Goal: Entertainment & Leisure: Consume media (video, audio)

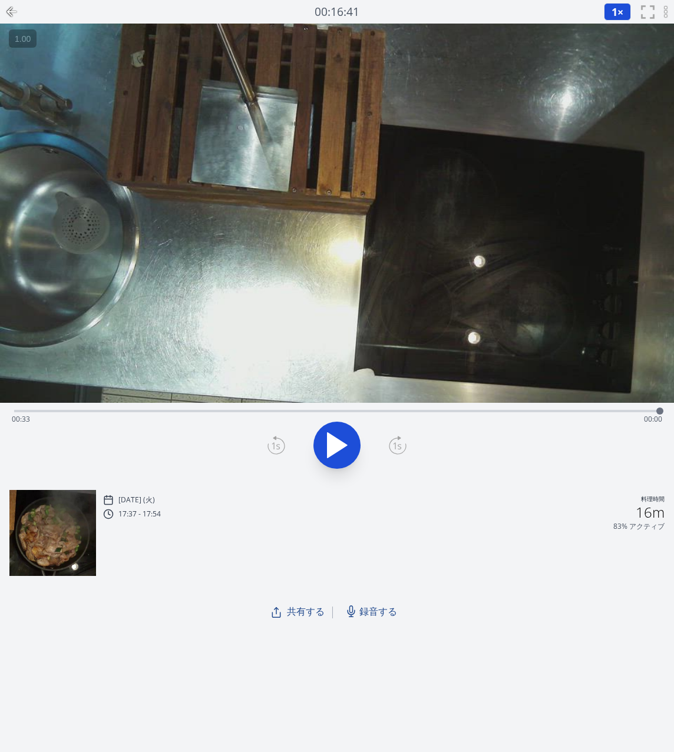
click at [319, 450] on button at bounding box center [336, 445] width 47 height 47
click at [340, 448] on icon at bounding box center [337, 445] width 19 height 25
click at [340, 448] on icon at bounding box center [343, 444] width 6 height 25
click at [340, 448] on icon at bounding box center [337, 445] width 19 height 25
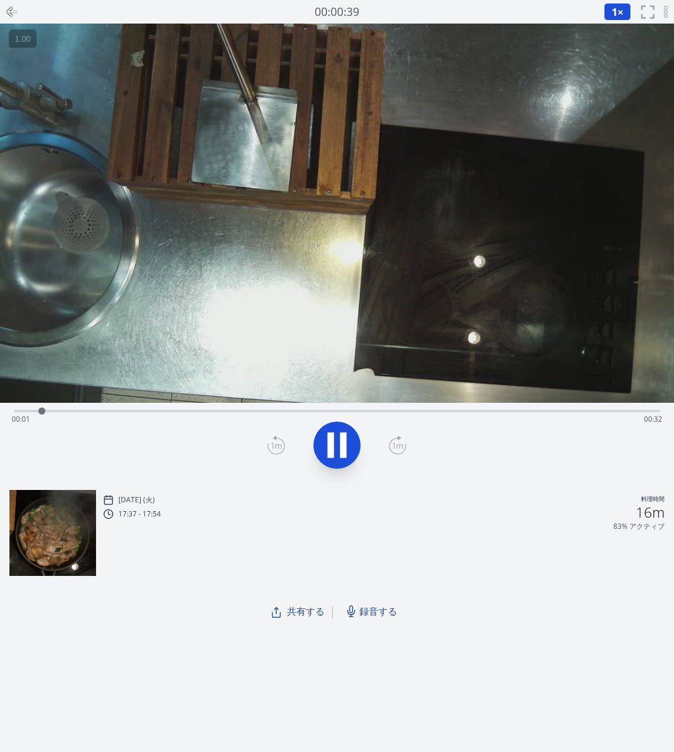
click at [340, 448] on icon at bounding box center [343, 444] width 6 height 25
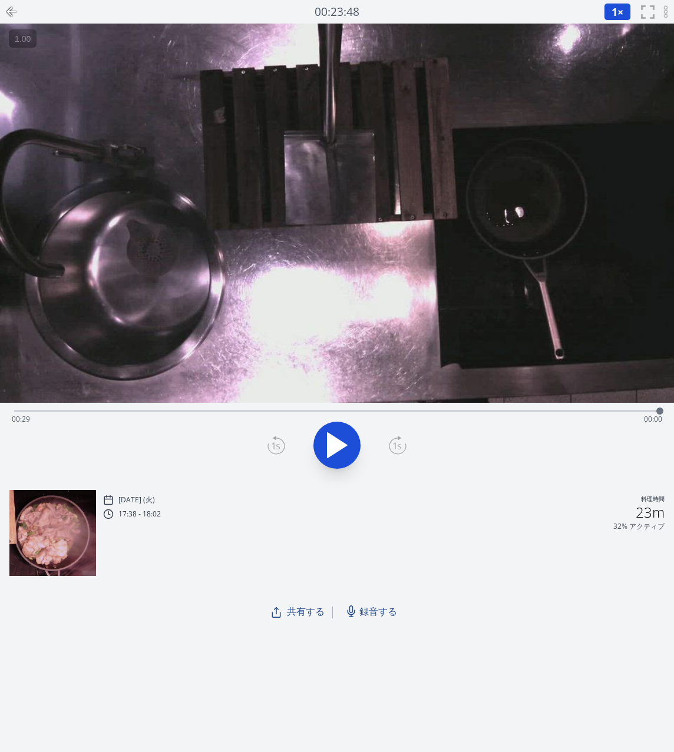
click at [351, 457] on icon at bounding box center [336, 445] width 33 height 33
click at [324, 446] on icon at bounding box center [336, 445] width 33 height 33
click at [329, 443] on icon at bounding box center [337, 445] width 19 height 25
click at [329, 443] on icon at bounding box center [331, 444] width 6 height 25
click at [279, 451] on icon at bounding box center [276, 445] width 18 height 19
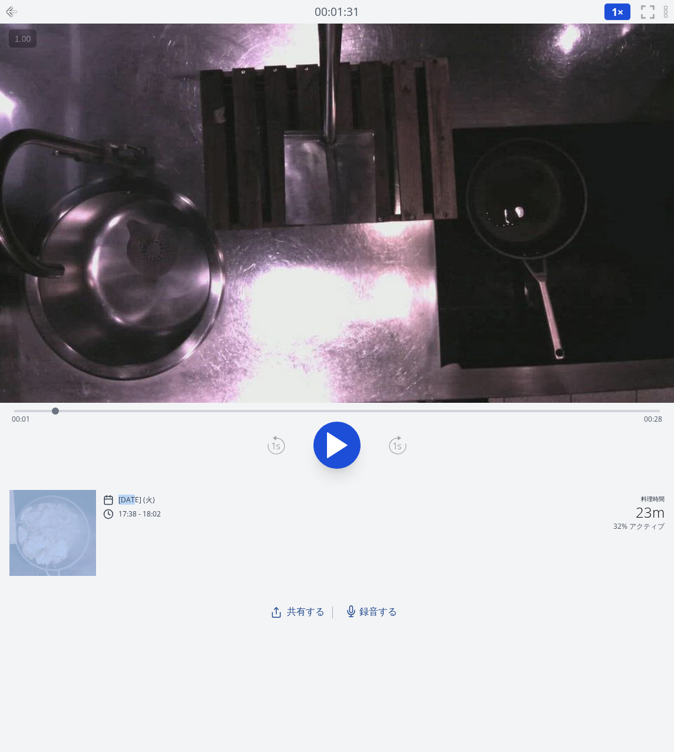
click at [279, 451] on icon at bounding box center [276, 445] width 18 height 19
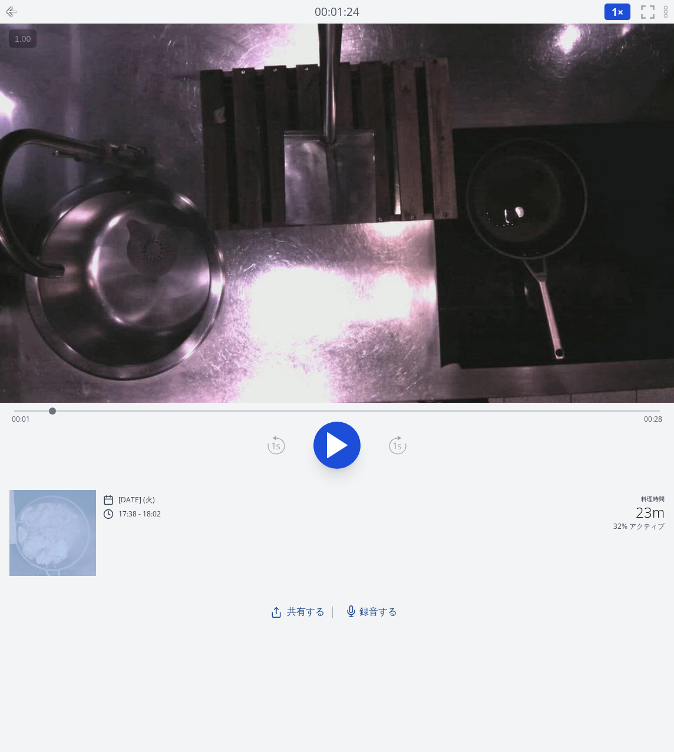
click at [279, 451] on icon at bounding box center [276, 445] width 18 height 19
drag, startPoint x: 50, startPoint y: 409, endPoint x: 5, endPoint y: 413, distance: 45.5
click at [5, 413] on div at bounding box center [14, 411] width 18 height 18
click at [340, 445] on icon at bounding box center [337, 445] width 19 height 25
click at [340, 445] on icon at bounding box center [343, 444] width 6 height 25
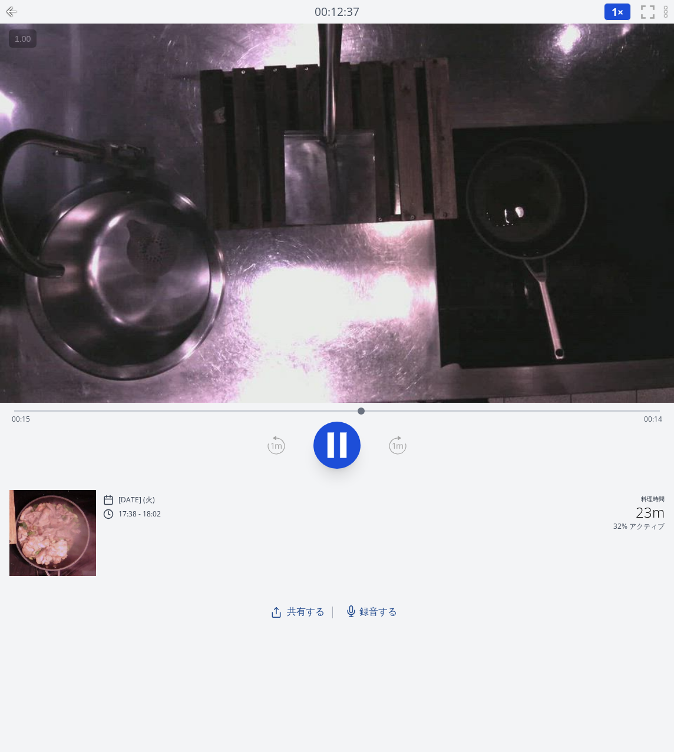
click at [366, 436] on div at bounding box center [337, 445] width 660 height 57
click at [343, 436] on icon at bounding box center [343, 444] width 6 height 25
drag, startPoint x: 392, startPoint y: 410, endPoint x: 144, endPoint y: 408, distance: 248.0
click at [144, 408] on div at bounding box center [143, 411] width 7 height 7
drag, startPoint x: 144, startPoint y: 407, endPoint x: 468, endPoint y: 406, distance: 324.0
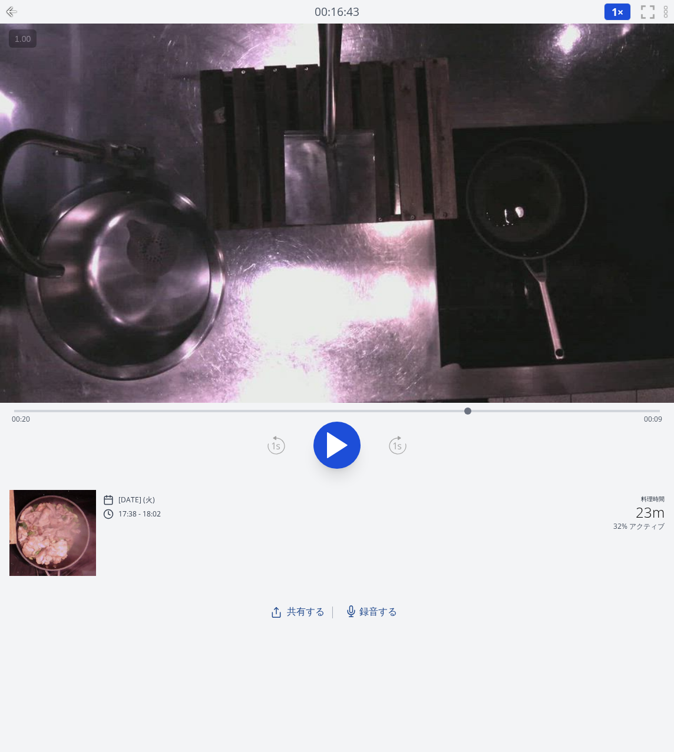
click at [468, 406] on div at bounding box center [468, 411] width 18 height 18
click at [329, 437] on icon at bounding box center [331, 444] width 6 height 25
click at [349, 429] on icon at bounding box center [336, 445] width 33 height 33
click at [342, 438] on icon at bounding box center [343, 444] width 6 height 25
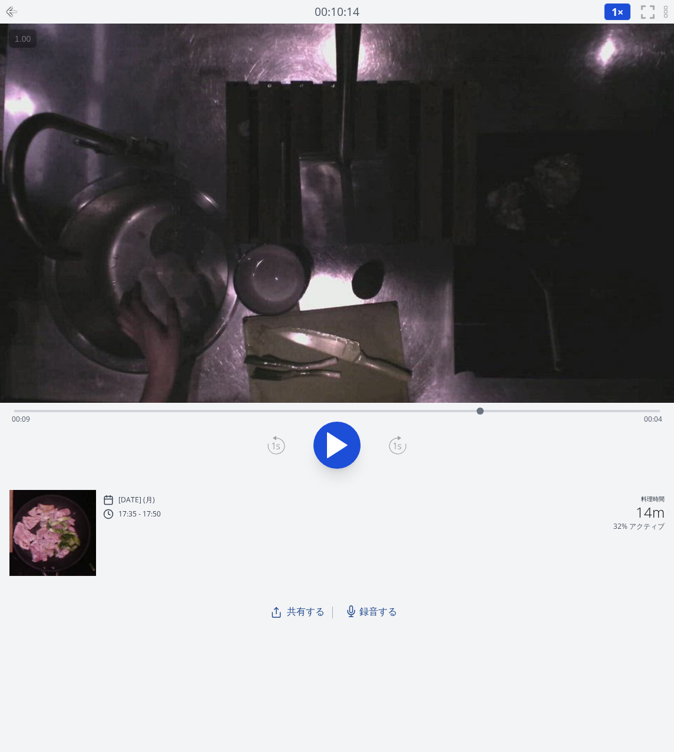
drag, startPoint x: 658, startPoint y: 410, endPoint x: 480, endPoint y: 406, distance: 177.9
click at [480, 406] on div at bounding box center [480, 411] width 18 height 18
click at [328, 457] on icon at bounding box center [331, 444] width 6 height 25
click at [330, 442] on icon at bounding box center [337, 445] width 19 height 25
